Goal: Task Accomplishment & Management: Use online tool/utility

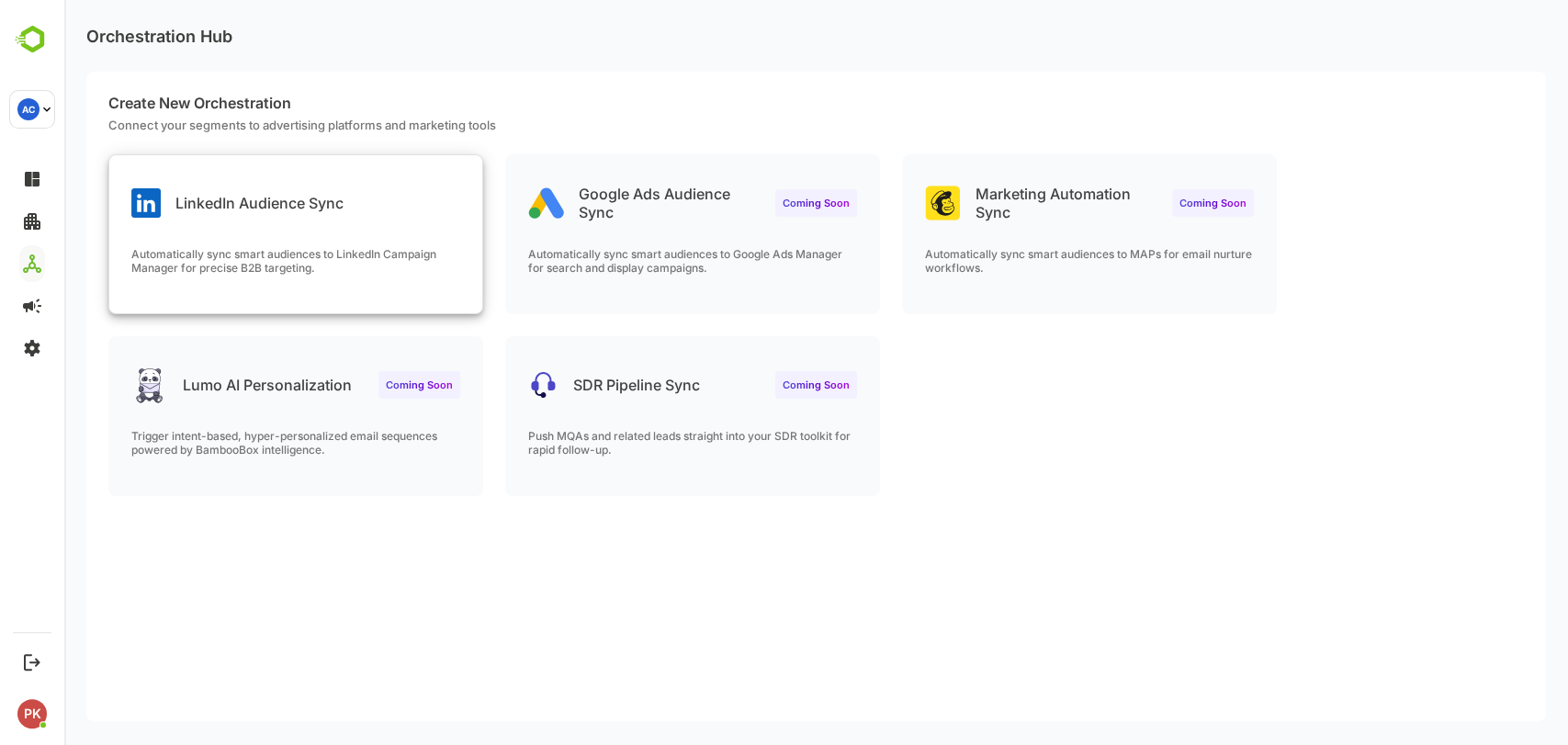
click at [294, 214] on div "LinkedIn Audience Sync" at bounding box center [237, 203] width 212 height 29
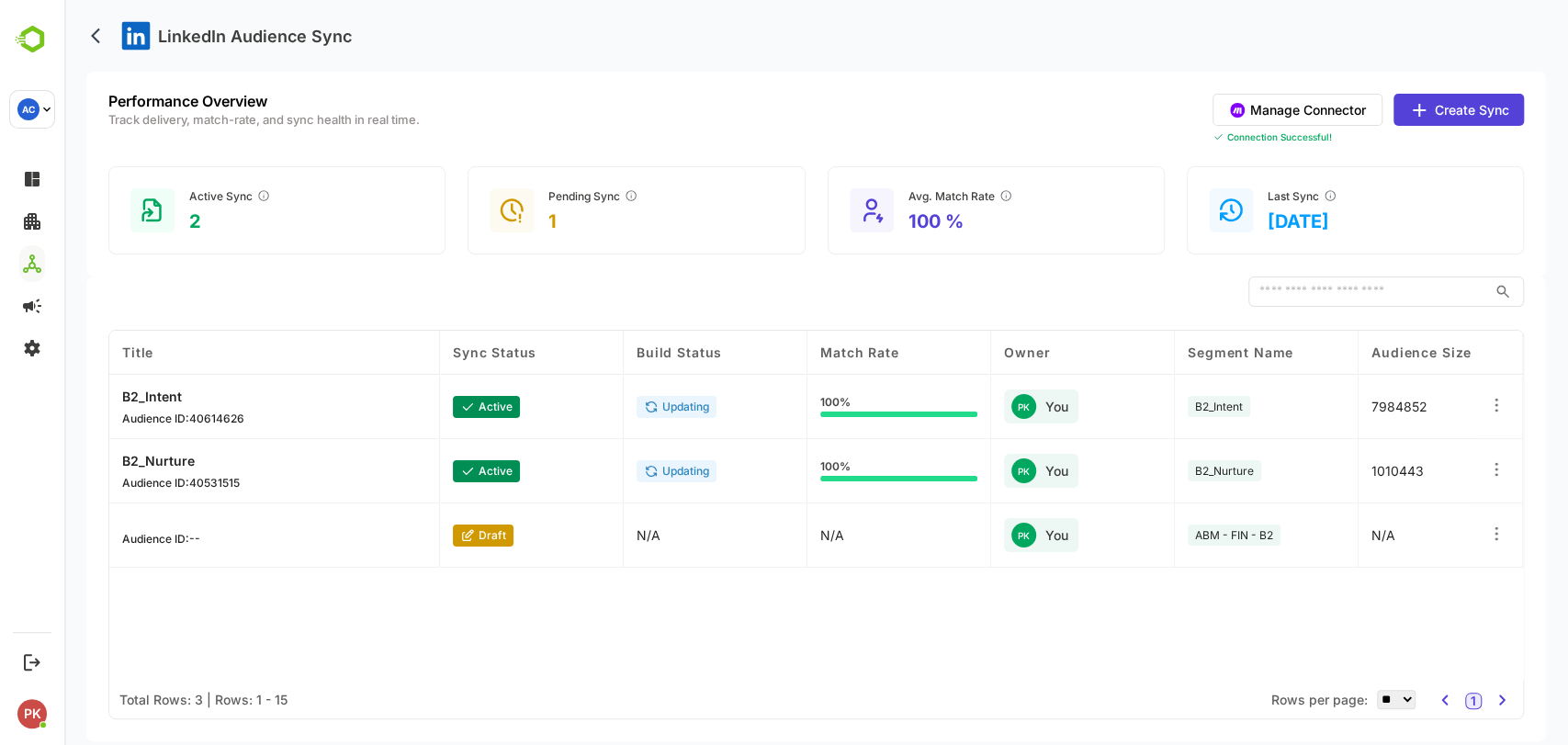
click at [1441, 111] on button "Create Sync" at bounding box center [1458, 109] width 131 height 32
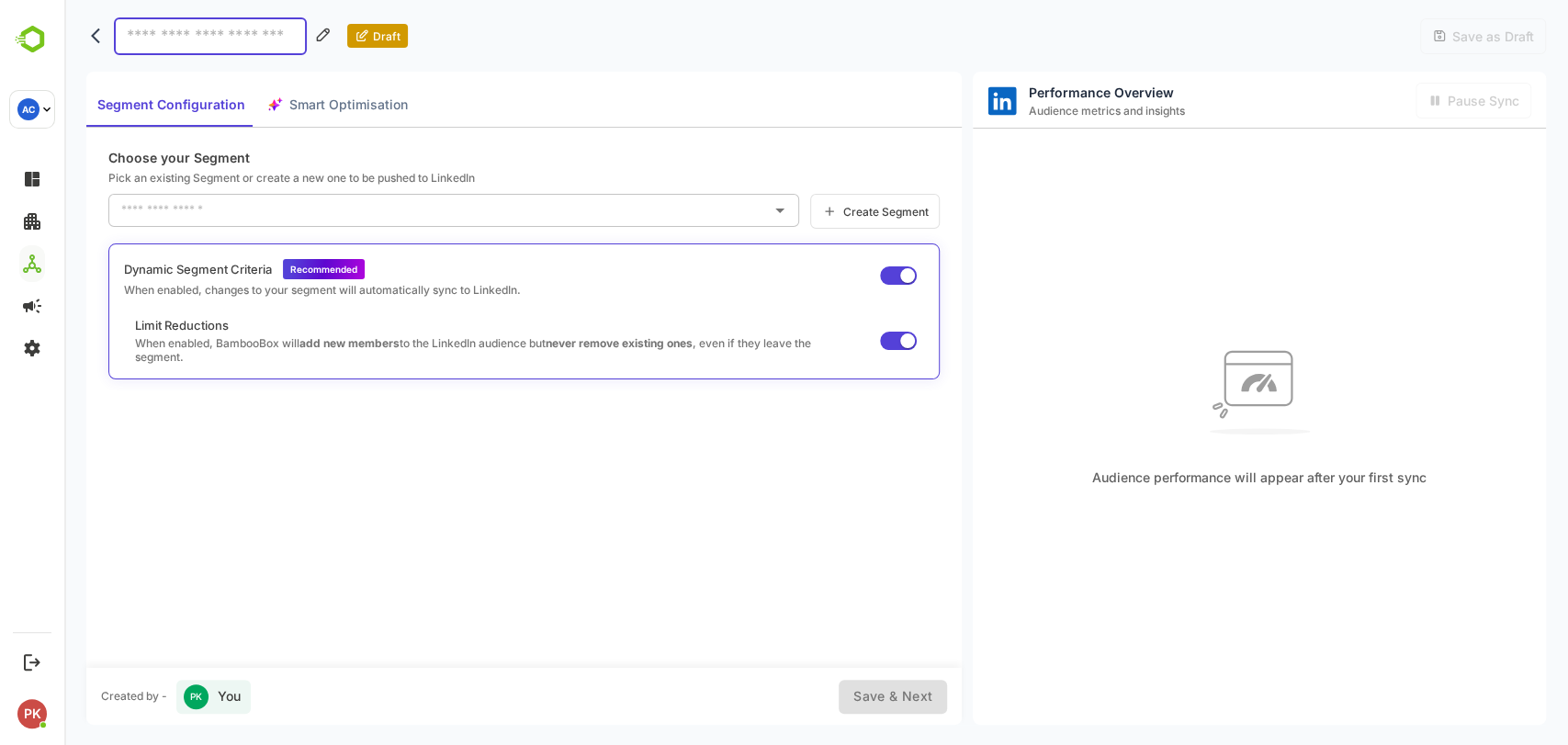
click at [350, 213] on input "text" at bounding box center [440, 210] width 647 height 29
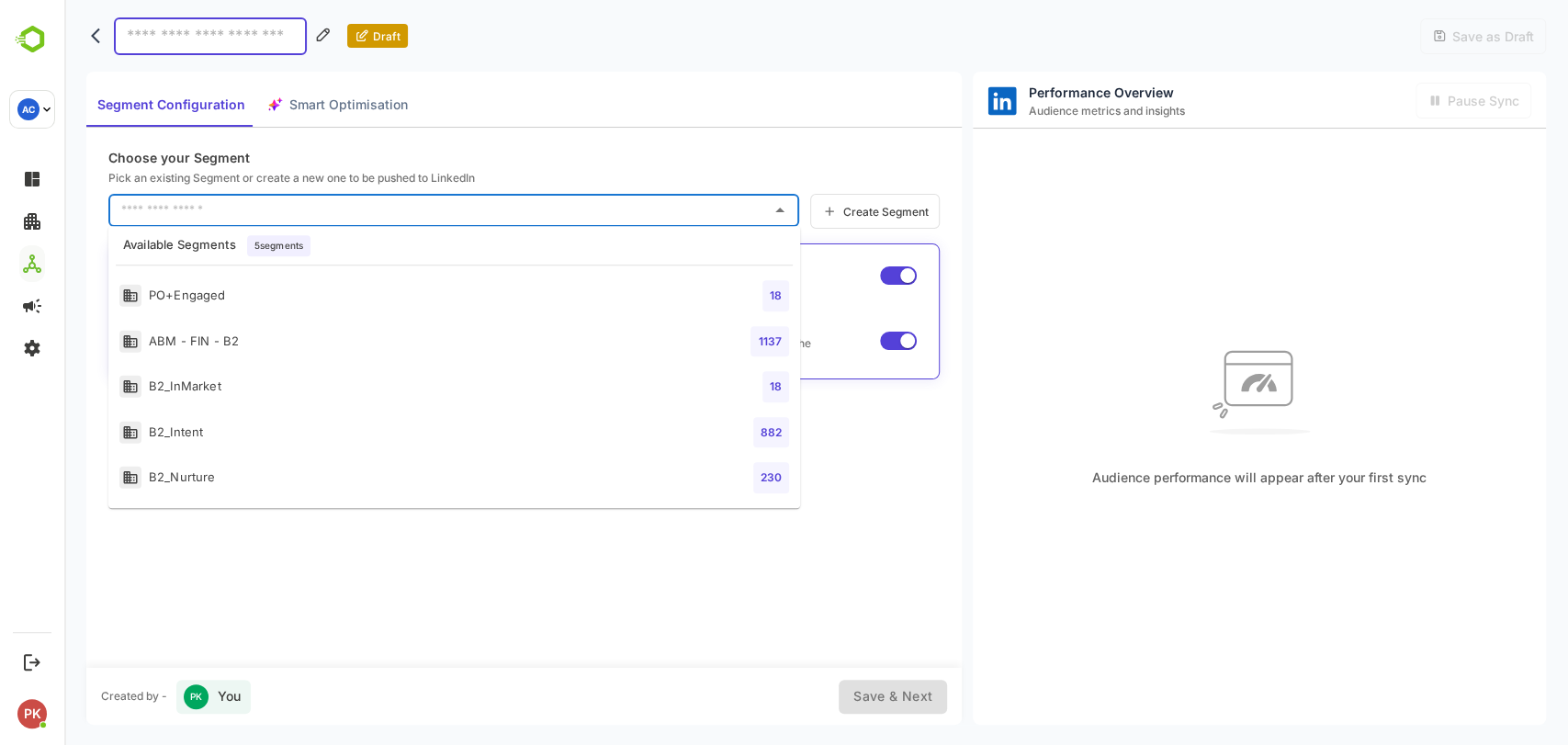
click at [207, 288] on div "PO+Engaged" at bounding box center [172, 296] width 106 height 23
type input "**********"
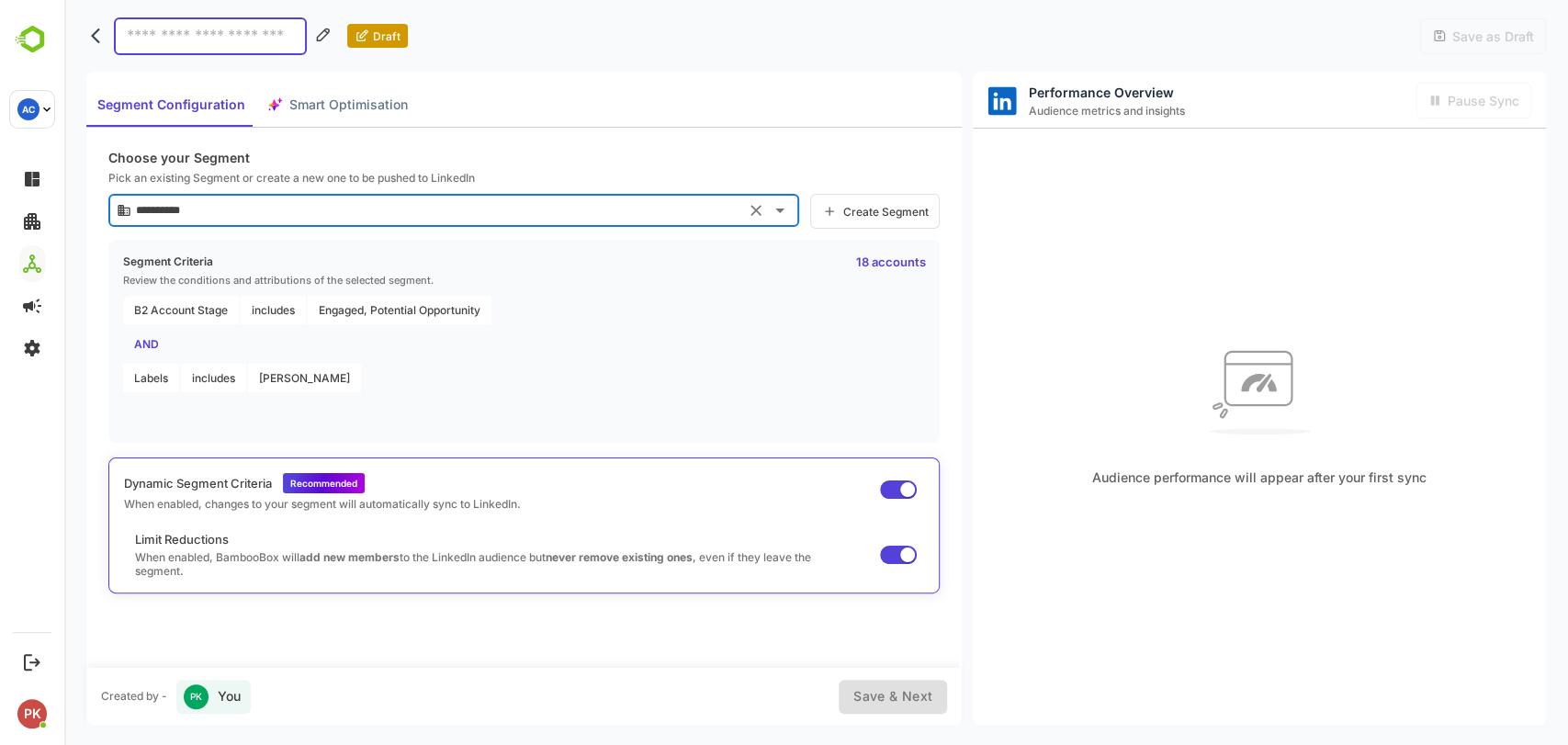
click at [839, 322] on div "B2 Account Stage includes Engaged, Potential Opportunity AND Labels includes AB…" at bounding box center [524, 344] width 801 height 97
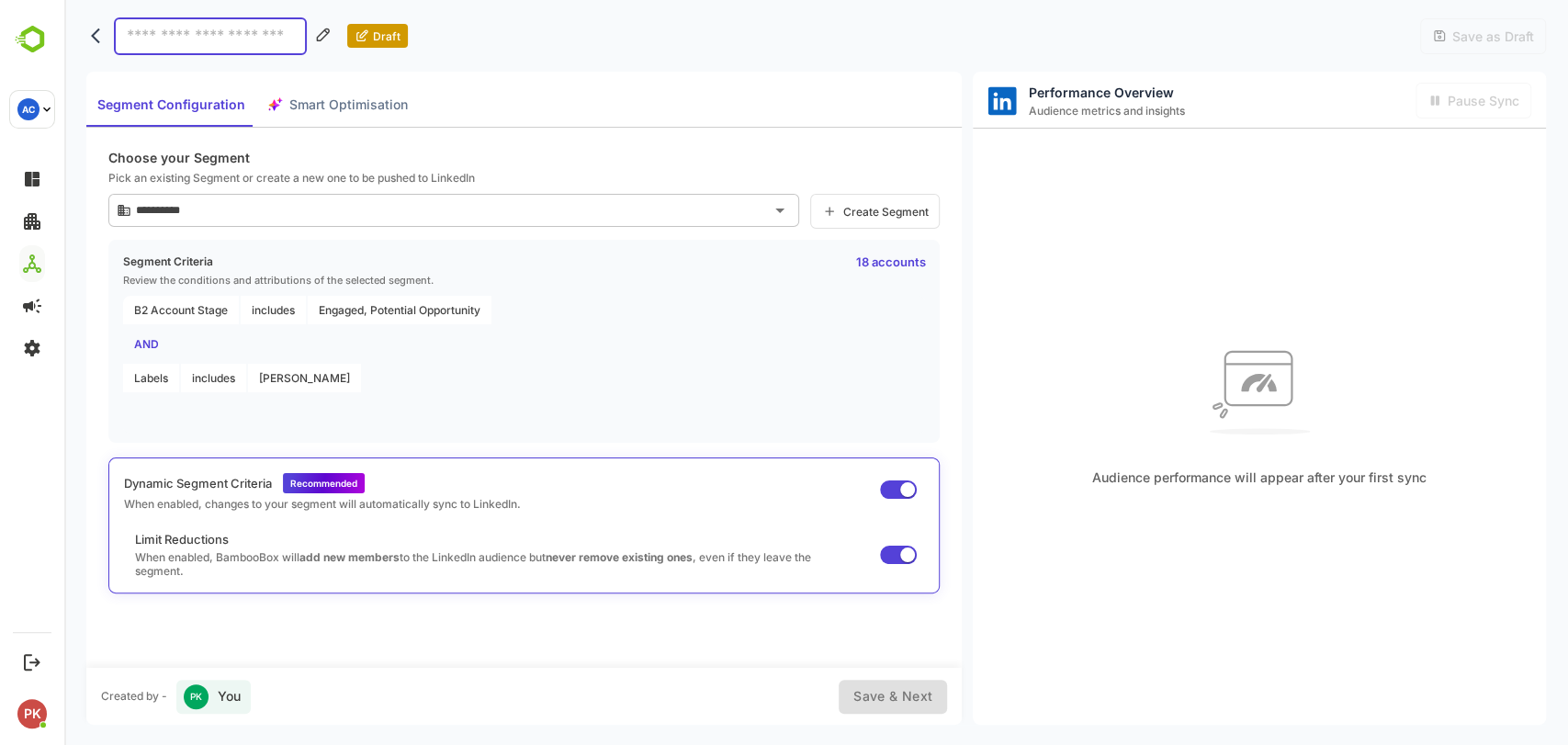
click at [206, 45] on input at bounding box center [210, 36] width 193 height 38
type input "**********"
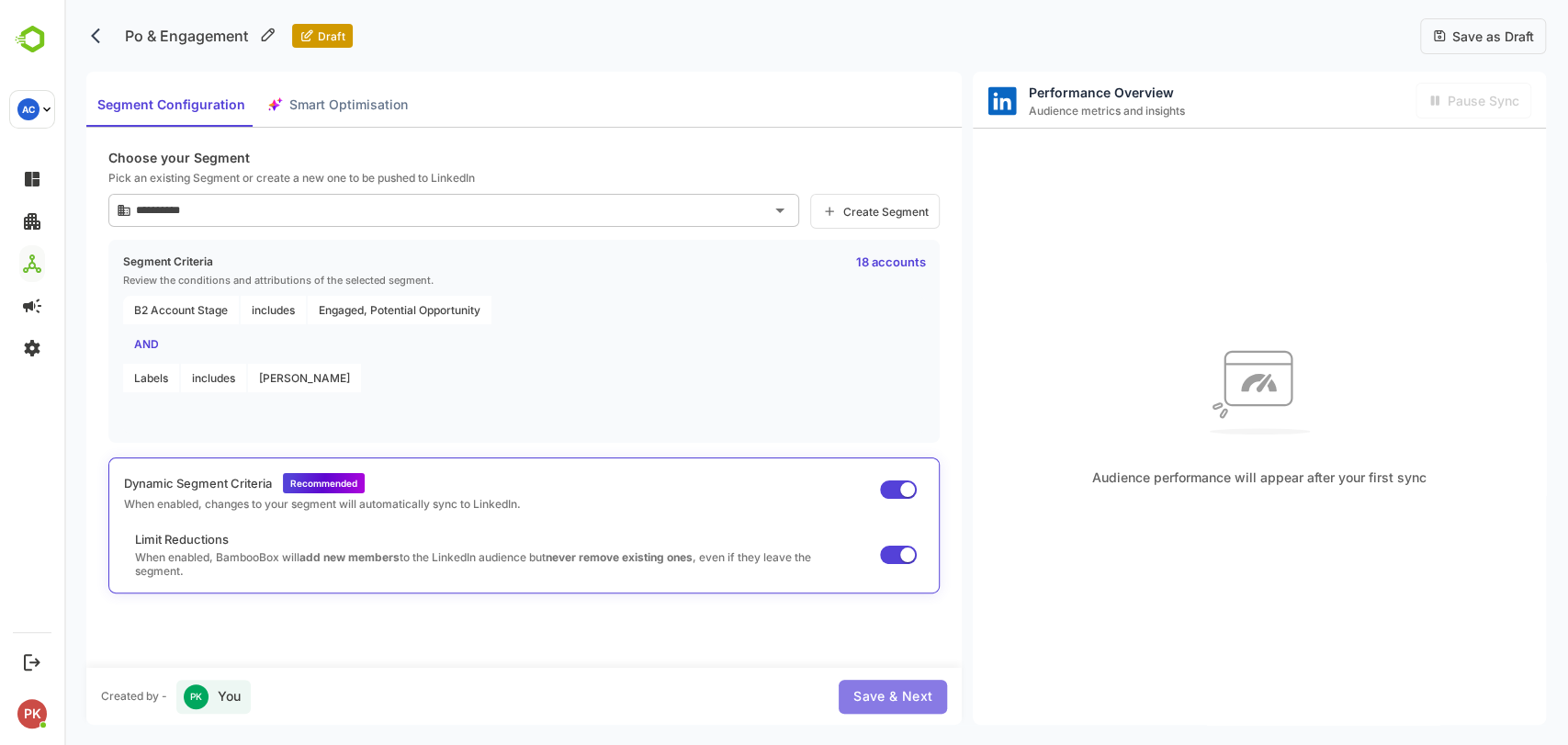
click at [894, 692] on span "Save & Next" at bounding box center [893, 697] width 79 height 23
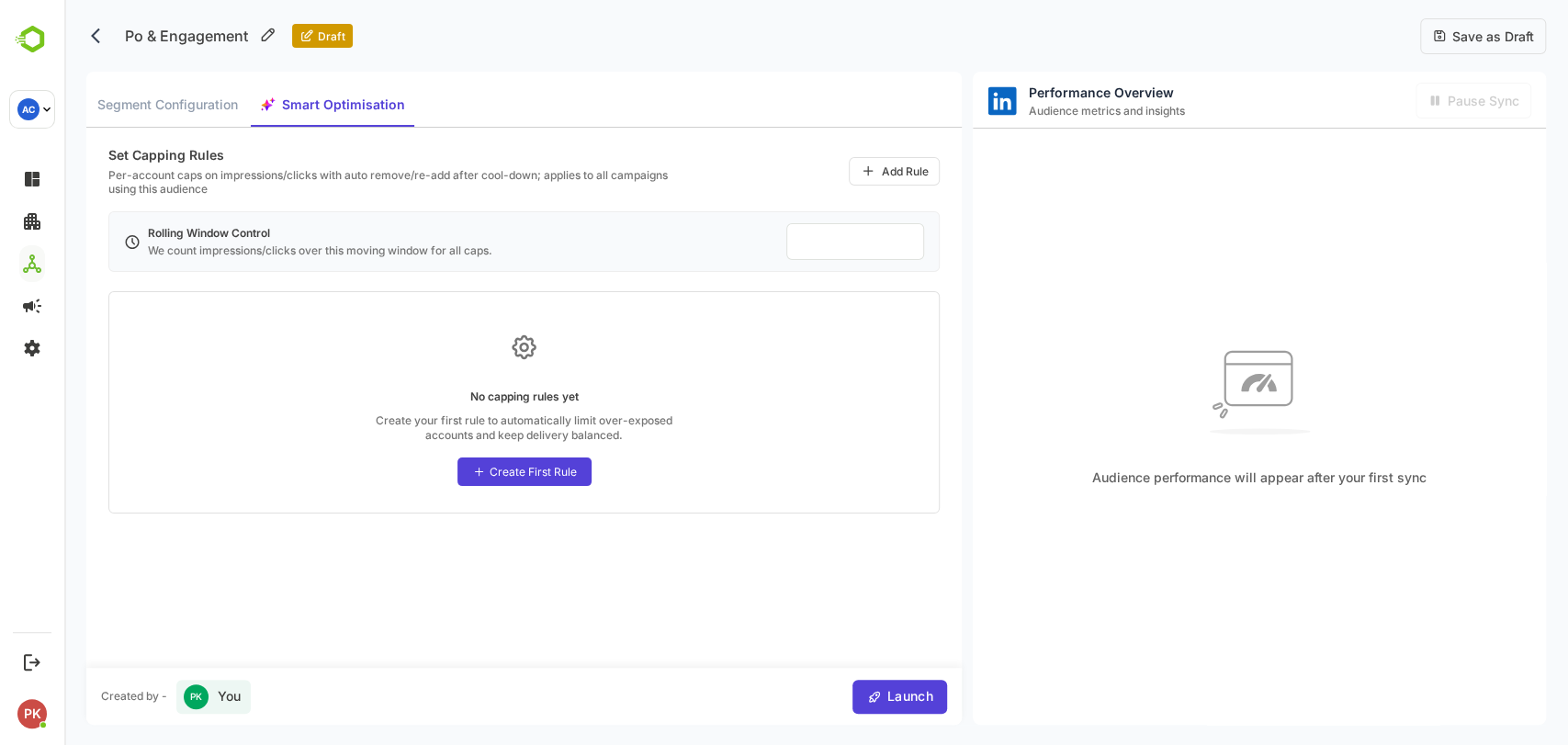
click at [894, 692] on span "Launch" at bounding box center [907, 697] width 51 height 23
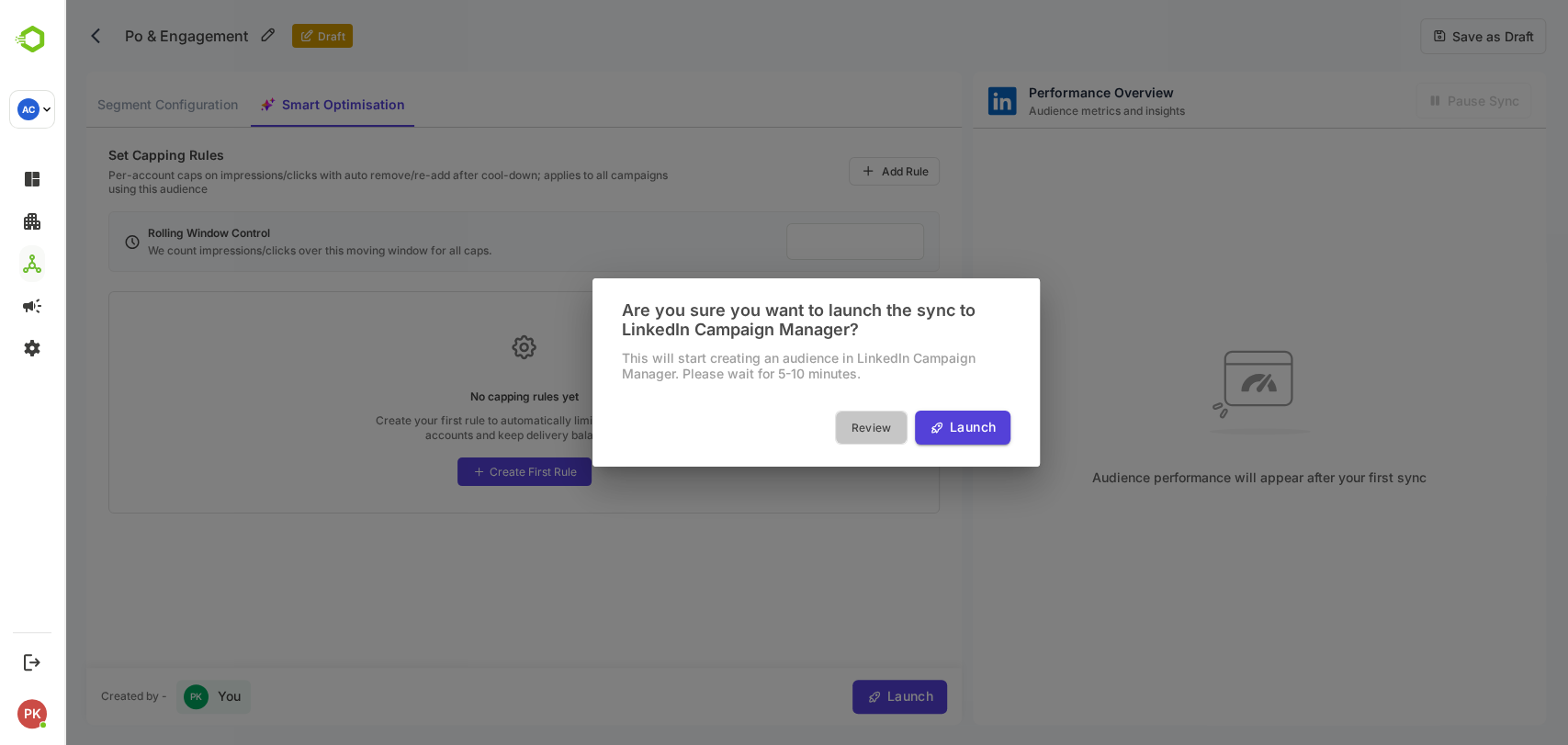
click at [853, 415] on button "Review" at bounding box center [871, 427] width 73 height 34
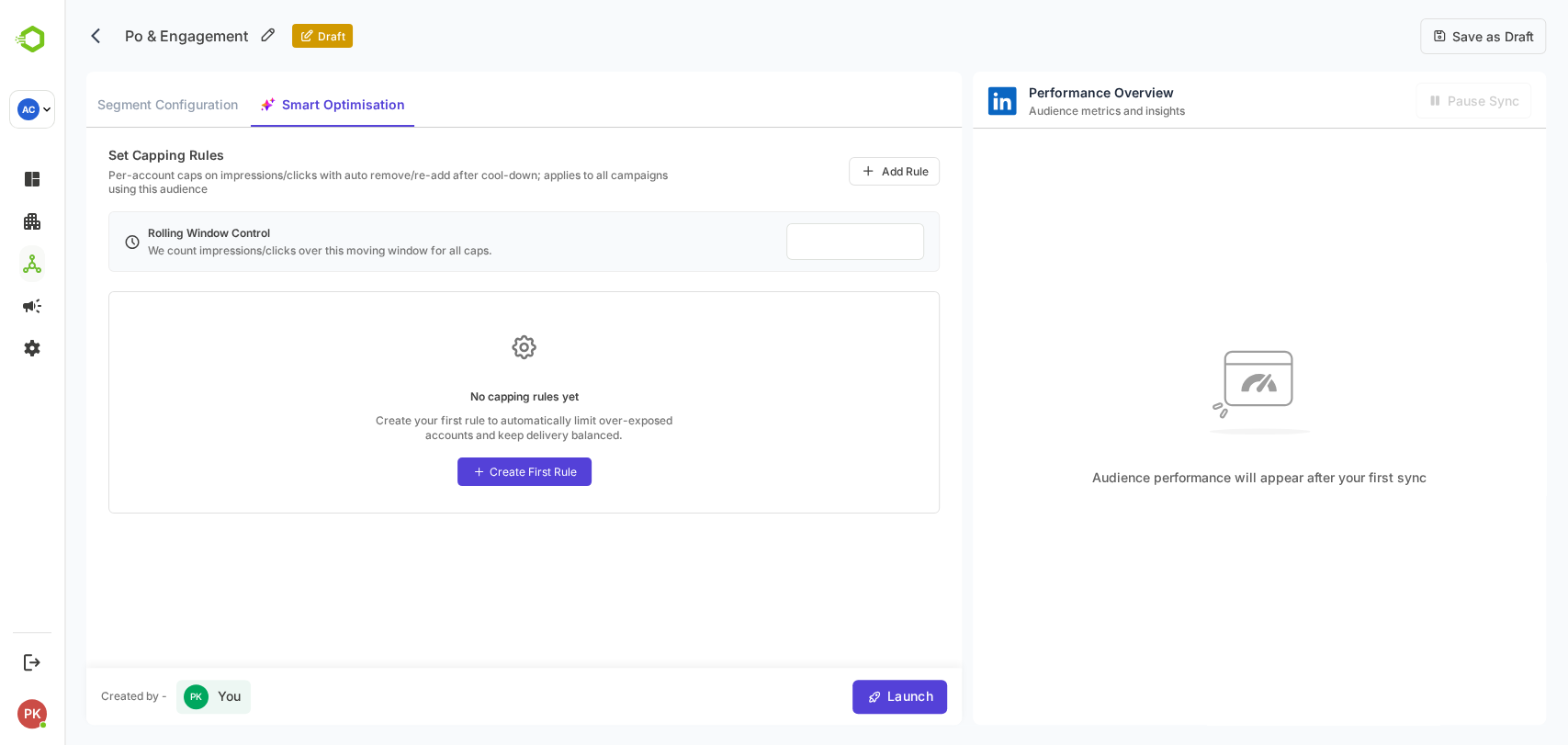
click at [887, 699] on span "Launch" at bounding box center [907, 697] width 51 height 23
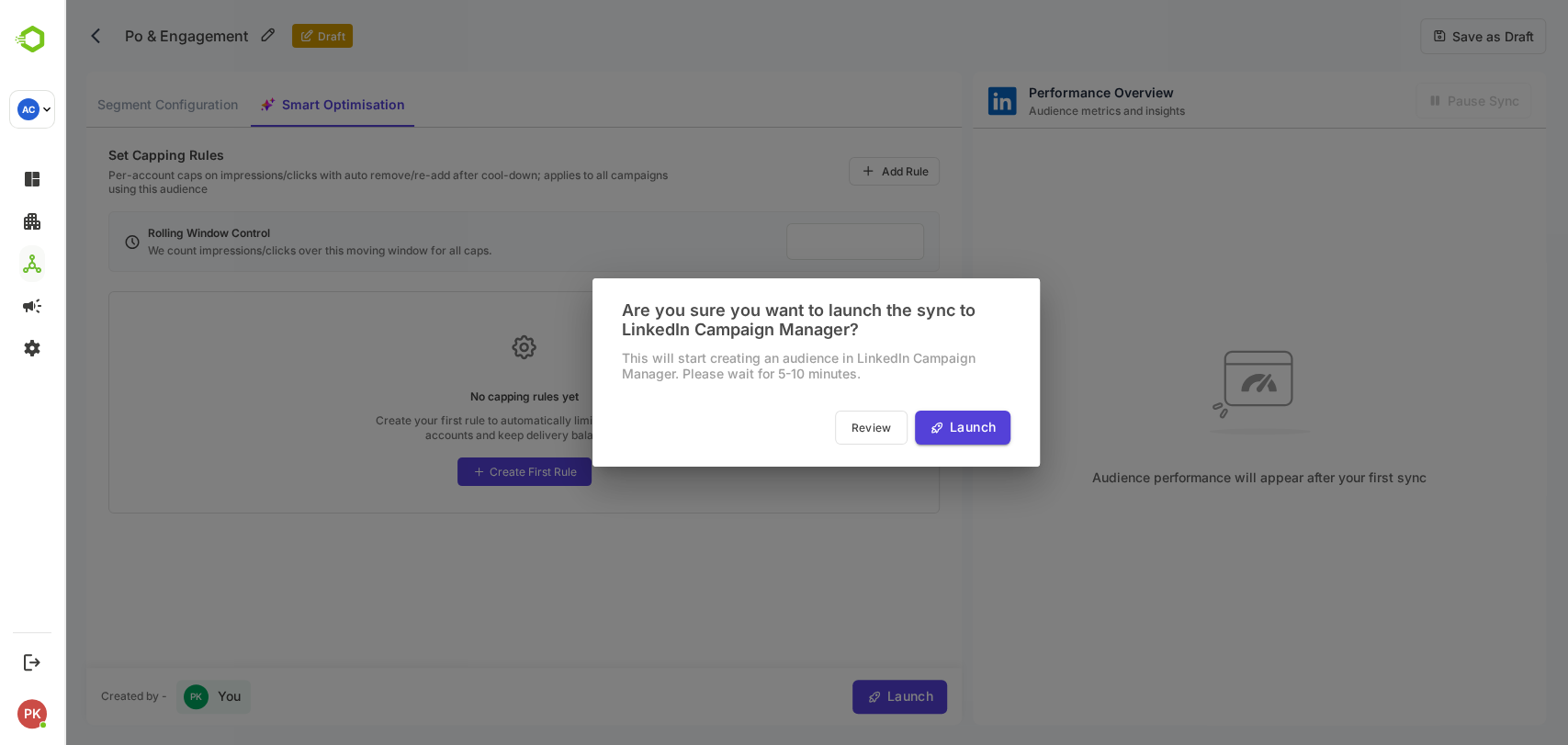
click at [863, 432] on span "Review" at bounding box center [871, 428] width 52 height 19
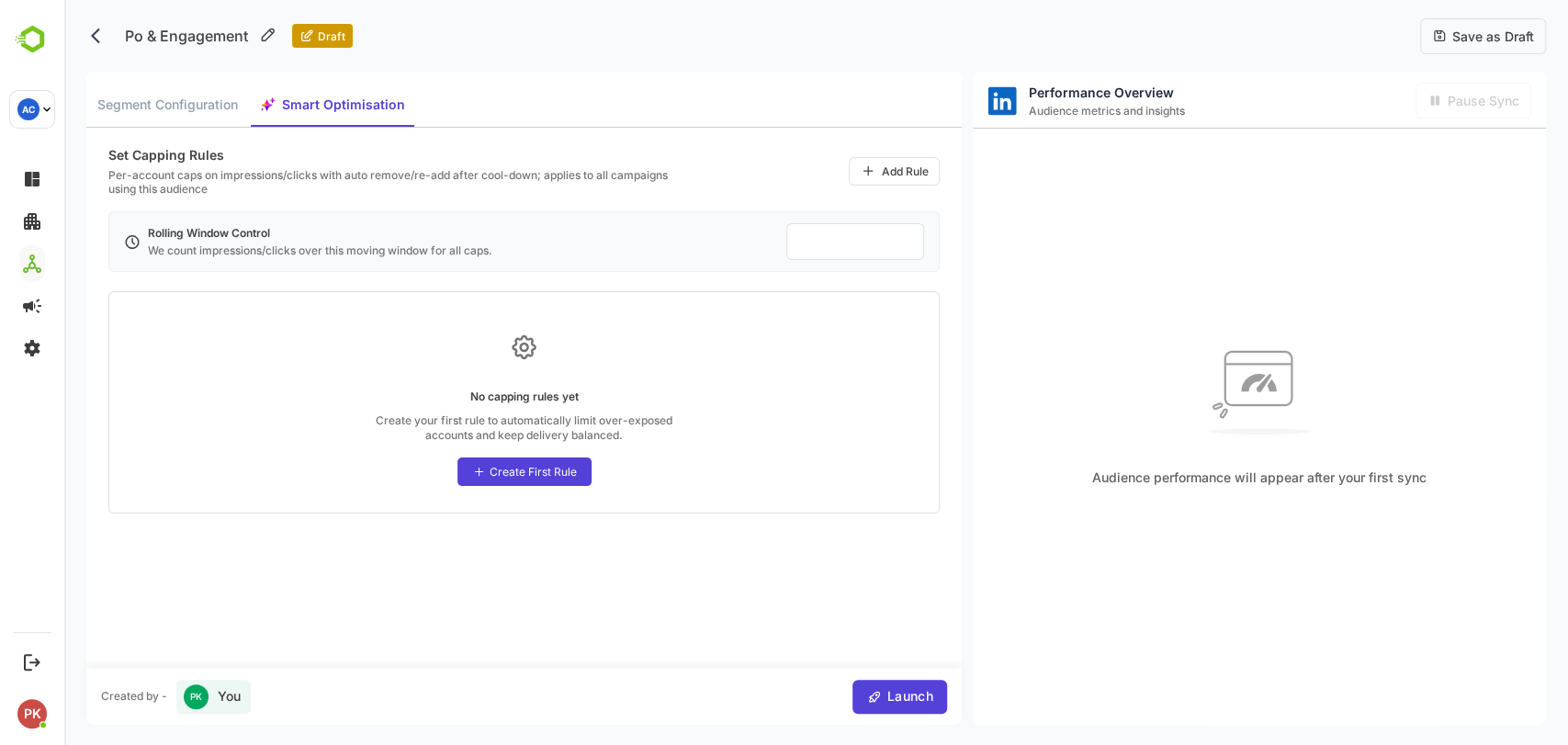
click at [129, 107] on span "Segment Configuration" at bounding box center [167, 105] width 140 height 23
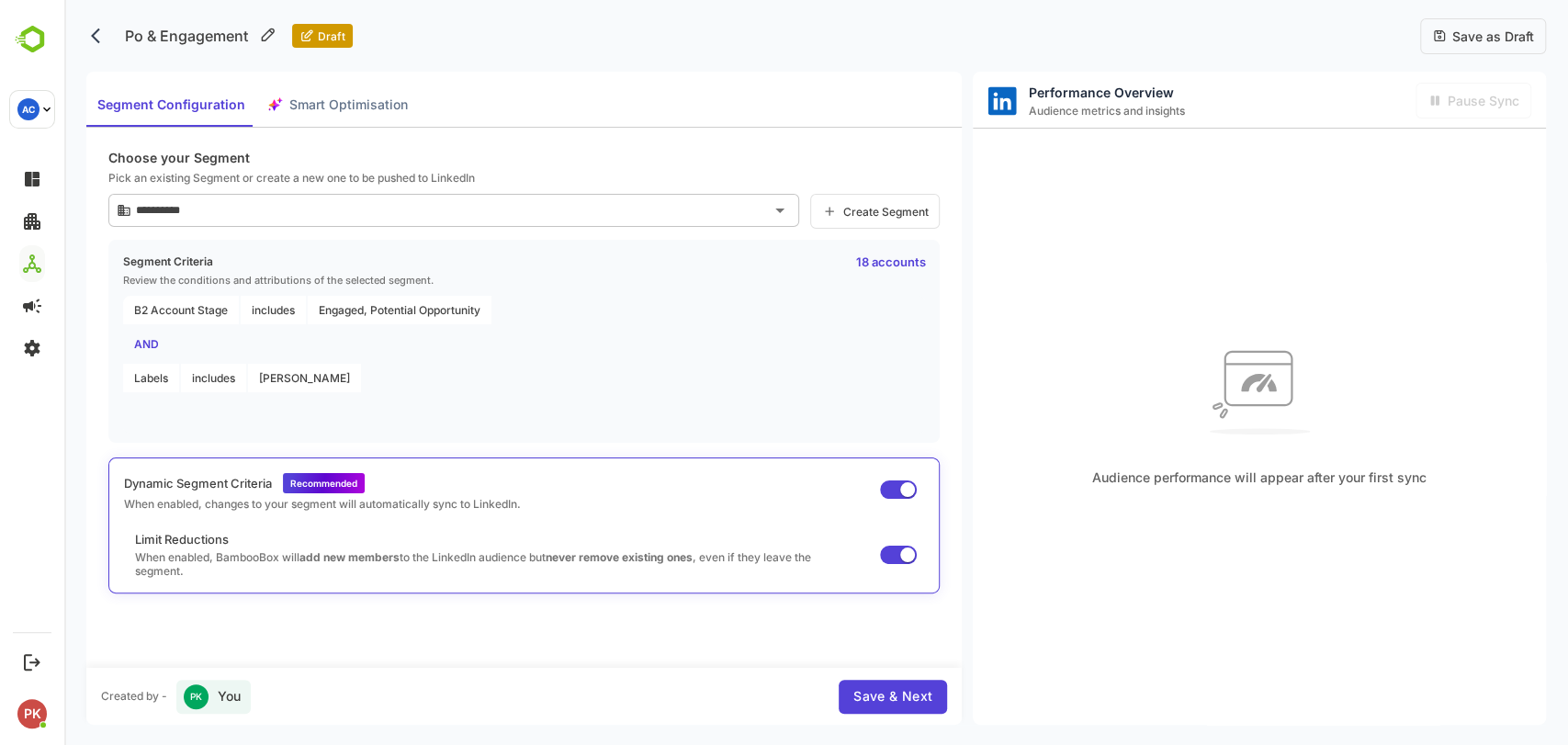
click at [874, 693] on span "Save & Next" at bounding box center [893, 697] width 79 height 23
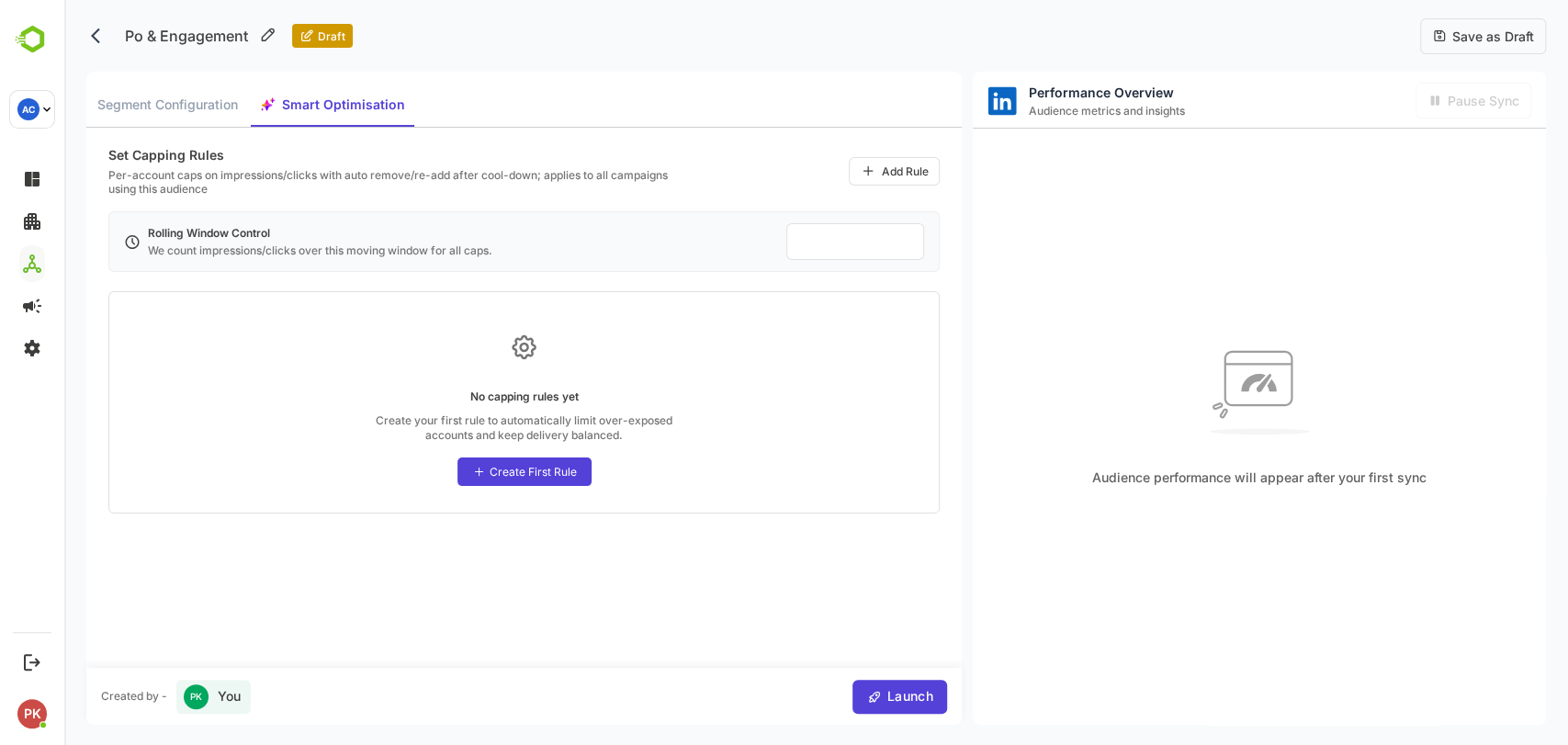
click at [185, 113] on span "Segment Configuration" at bounding box center [167, 105] width 140 height 23
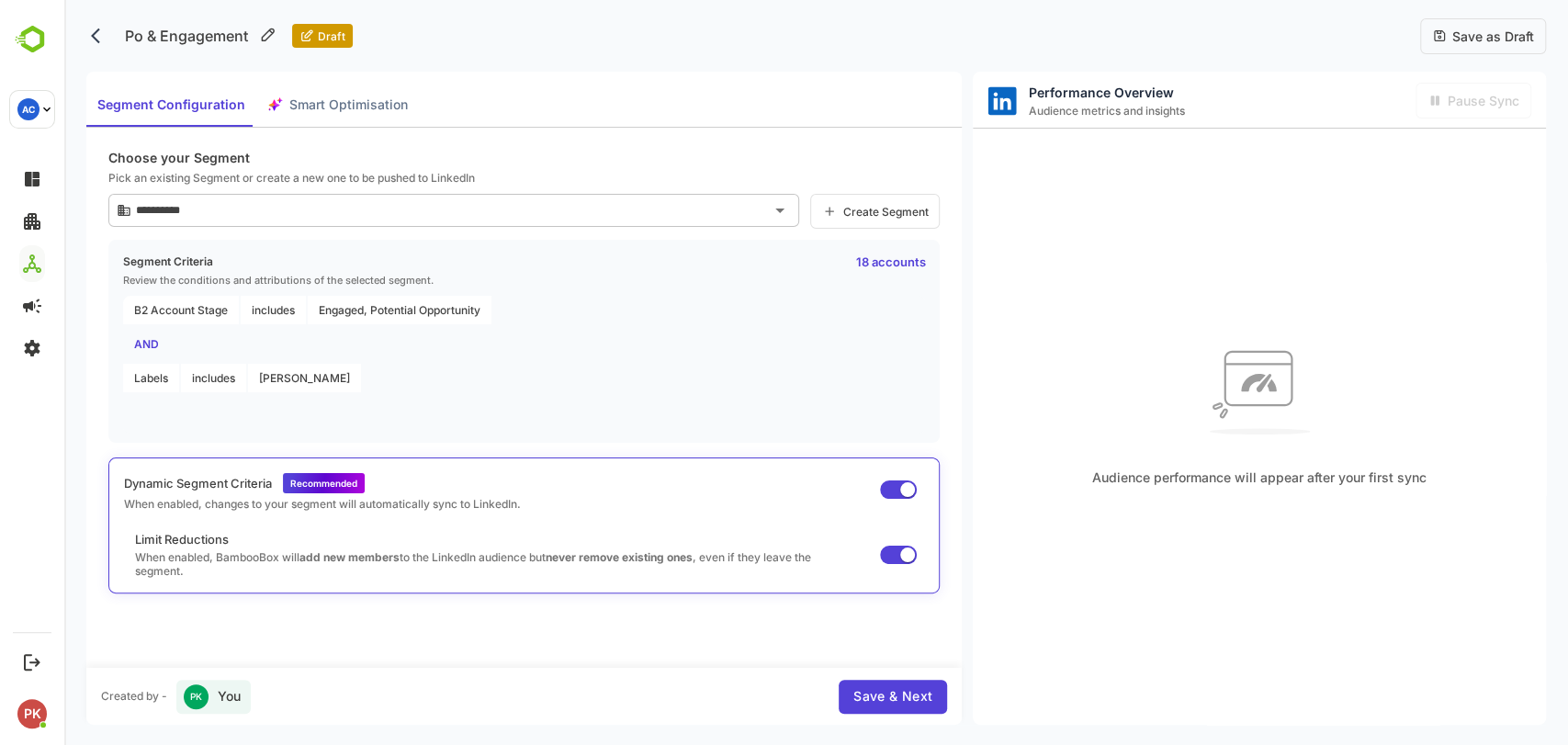
click at [153, 340] on div "AND" at bounding box center [524, 343] width 801 height 28
click at [144, 345] on div "AND" at bounding box center [524, 343] width 801 height 28
click at [890, 689] on span "Save & Next" at bounding box center [893, 697] width 79 height 23
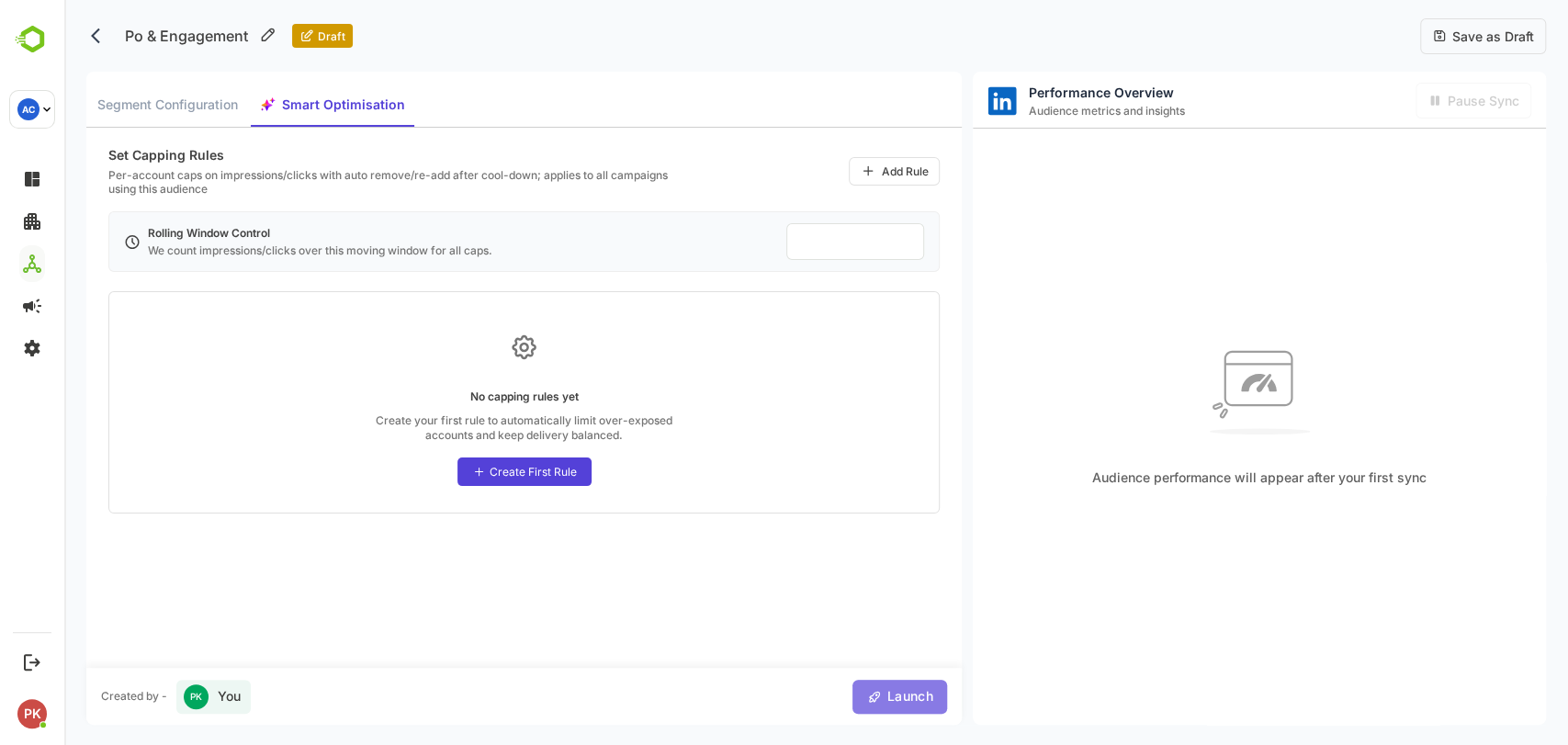
click at [890, 689] on span "Launch" at bounding box center [907, 697] width 51 height 23
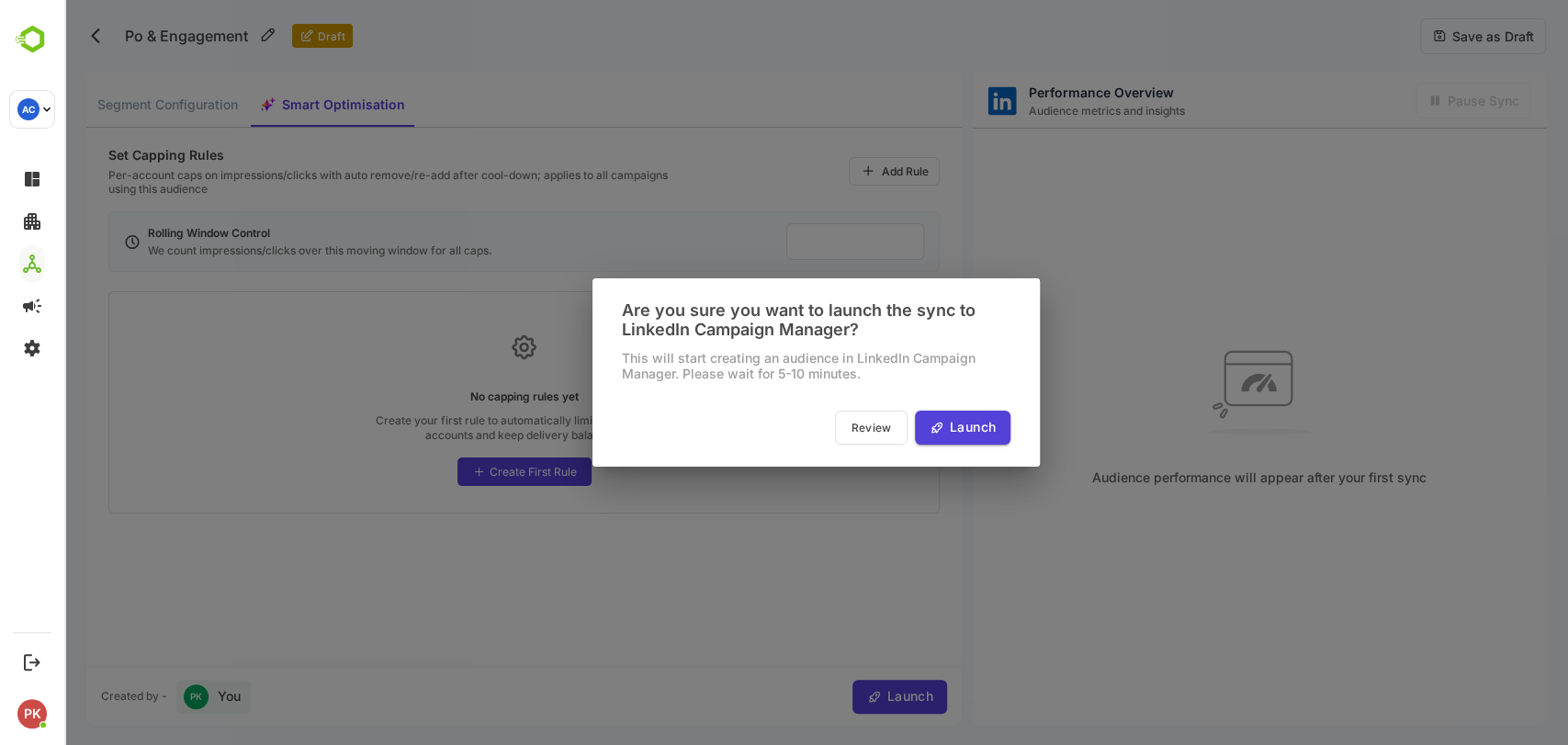
click at [969, 434] on span "Launch" at bounding box center [969, 428] width 51 height 23
